Goal: Task Accomplishment & Management: Use online tool/utility

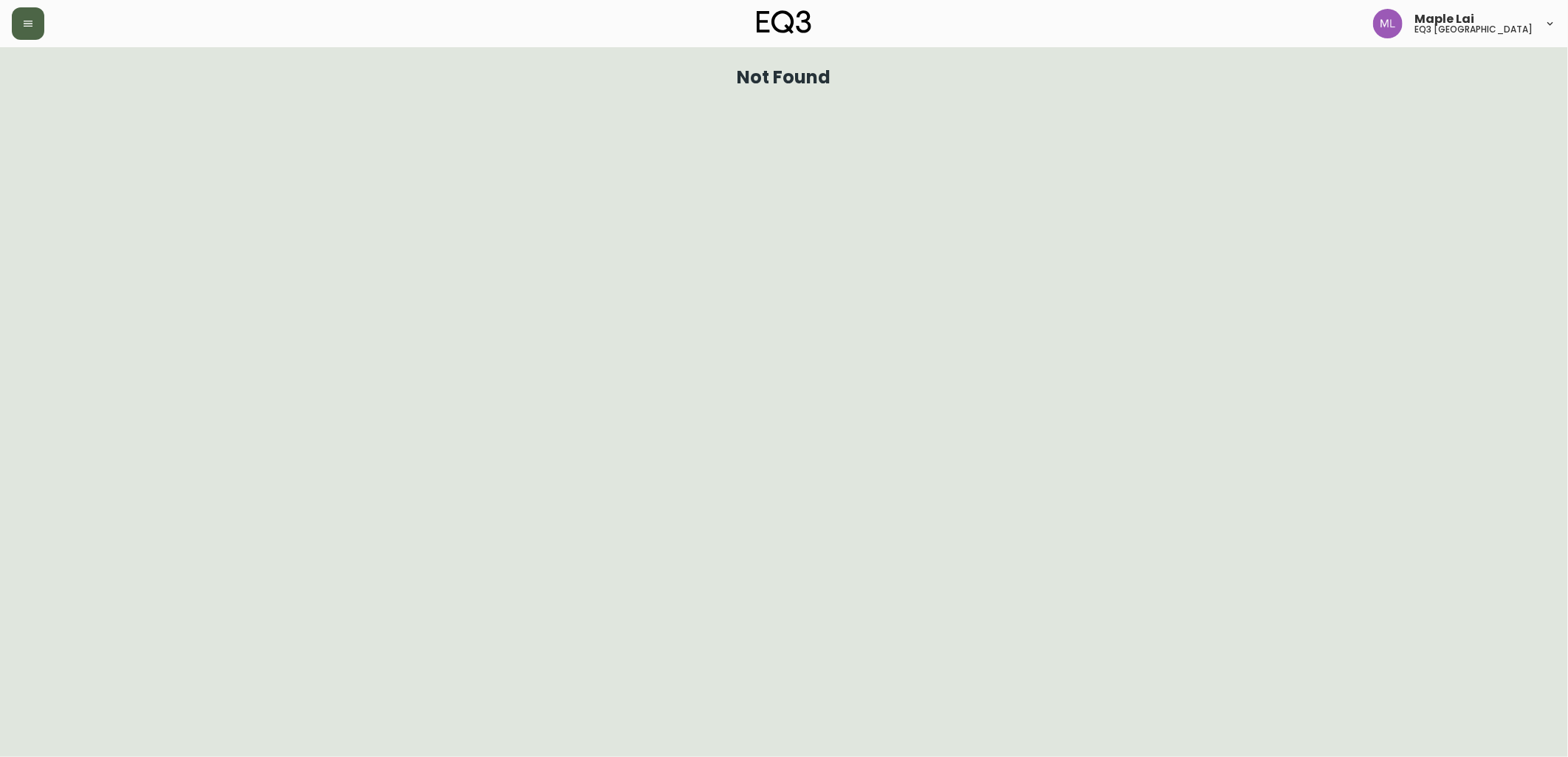
click at [30, 28] on icon "button" at bounding box center [28, 24] width 12 height 12
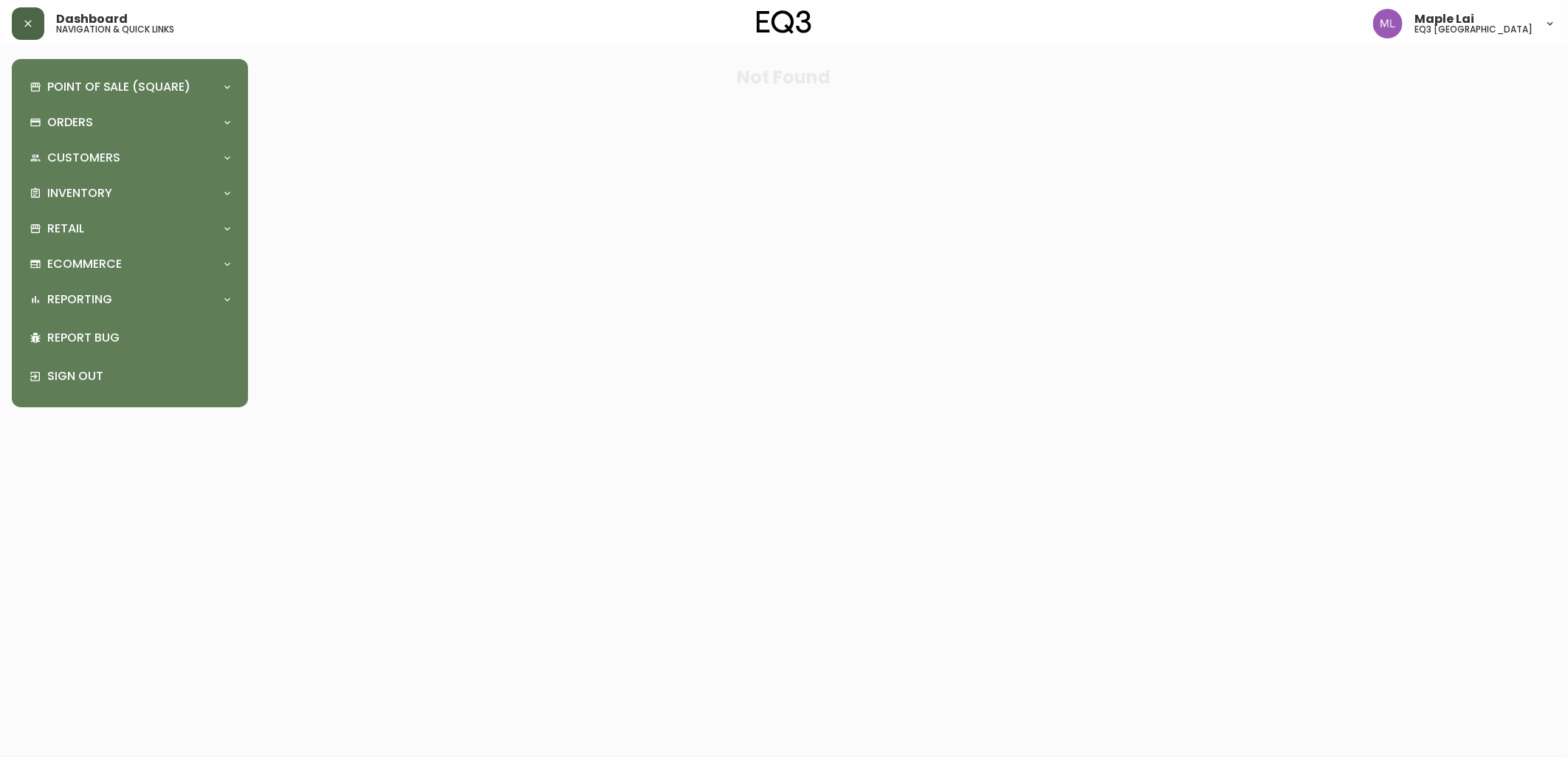
click at [801, 216] on div at bounding box center [784, 378] width 1568 height 757
